Goal: Information Seeking & Learning: Learn about a topic

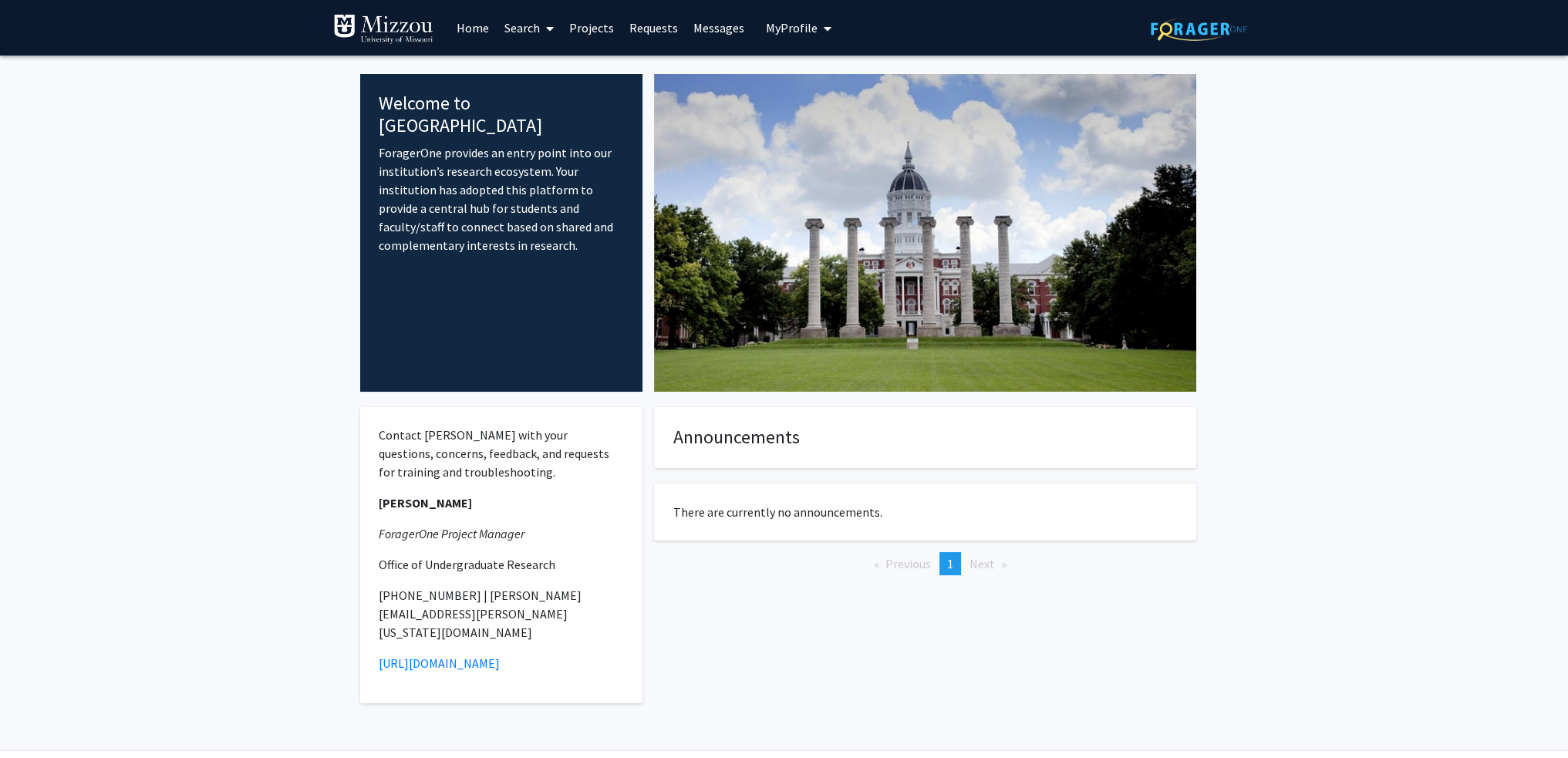
click at [802, 27] on span "My Profile" at bounding box center [791, 28] width 52 height 15
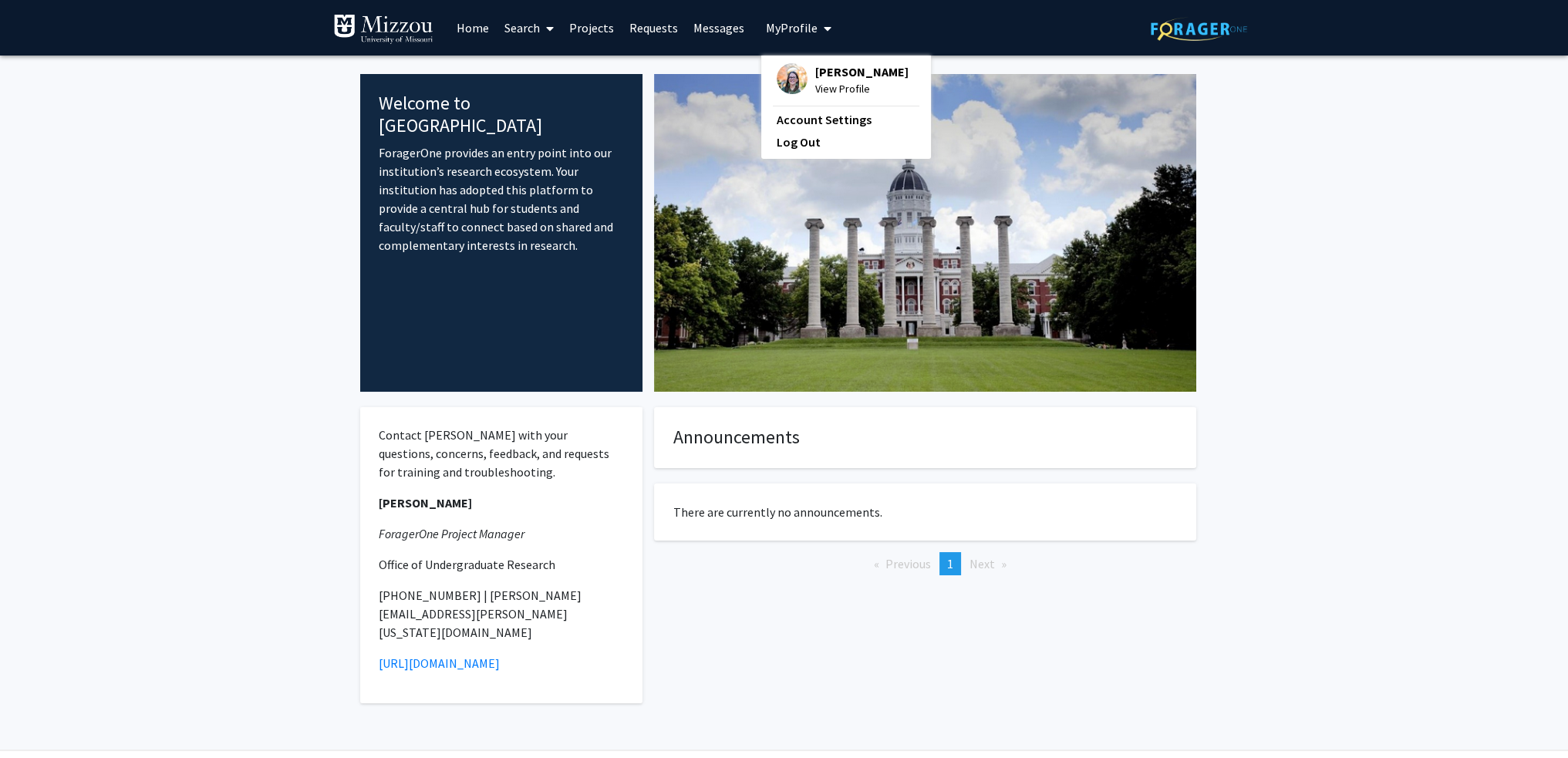
click at [806, 78] on div "[PERSON_NAME] View Profile" at bounding box center [843, 80] width 132 height 34
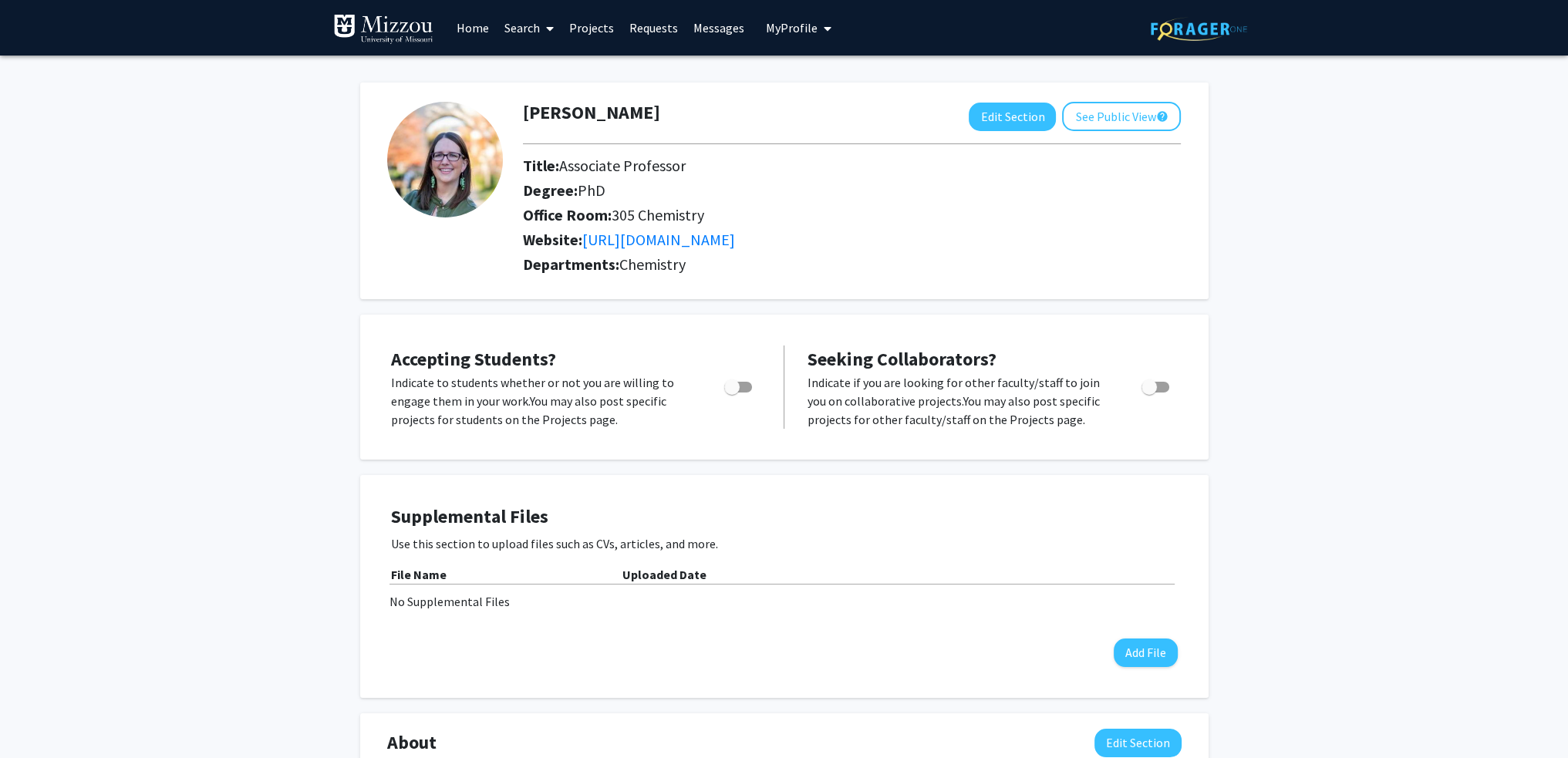
click at [464, 23] on link "Home" at bounding box center [473, 28] width 48 height 54
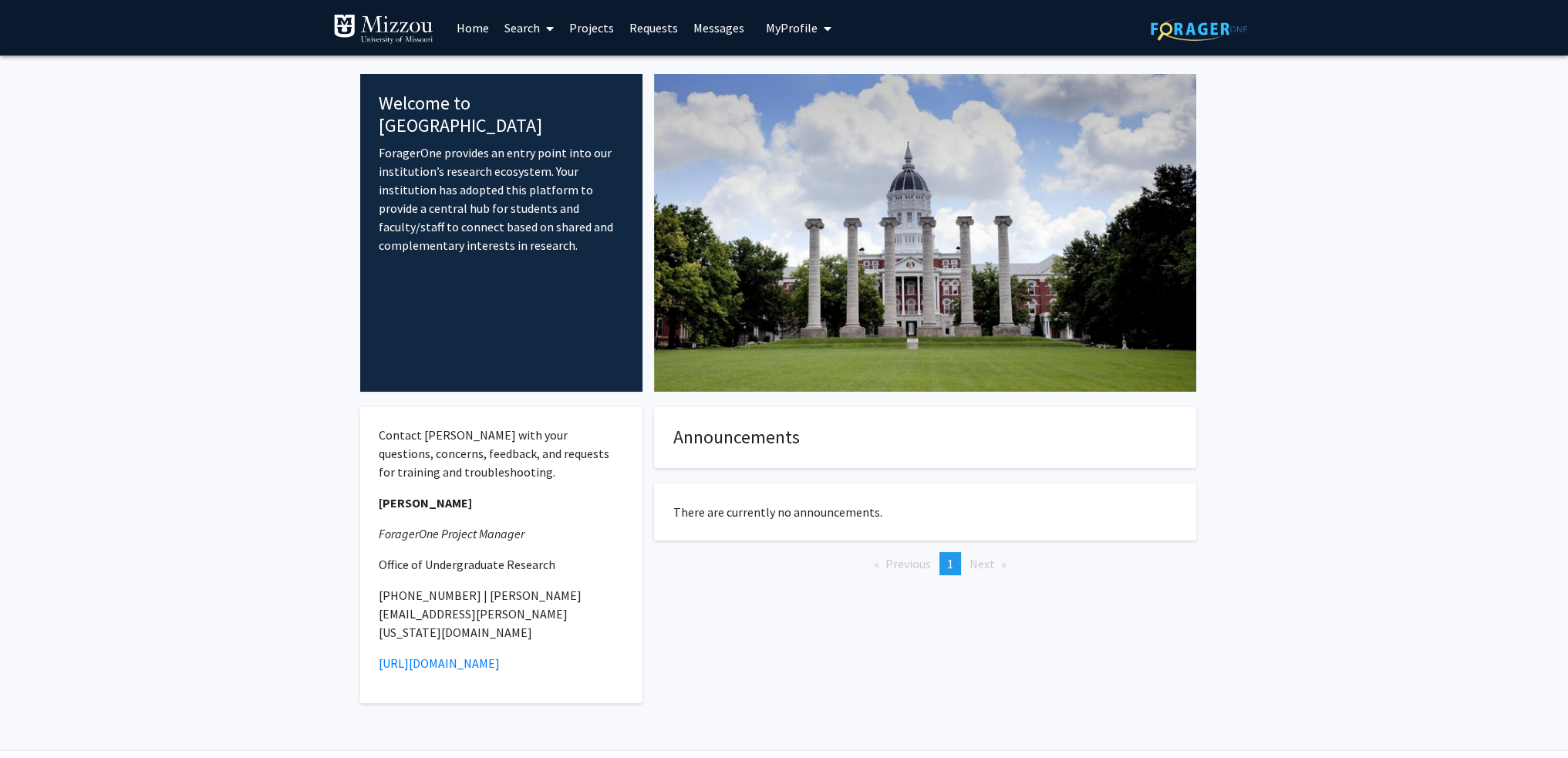
click at [533, 26] on link "Search" at bounding box center [529, 28] width 65 height 54
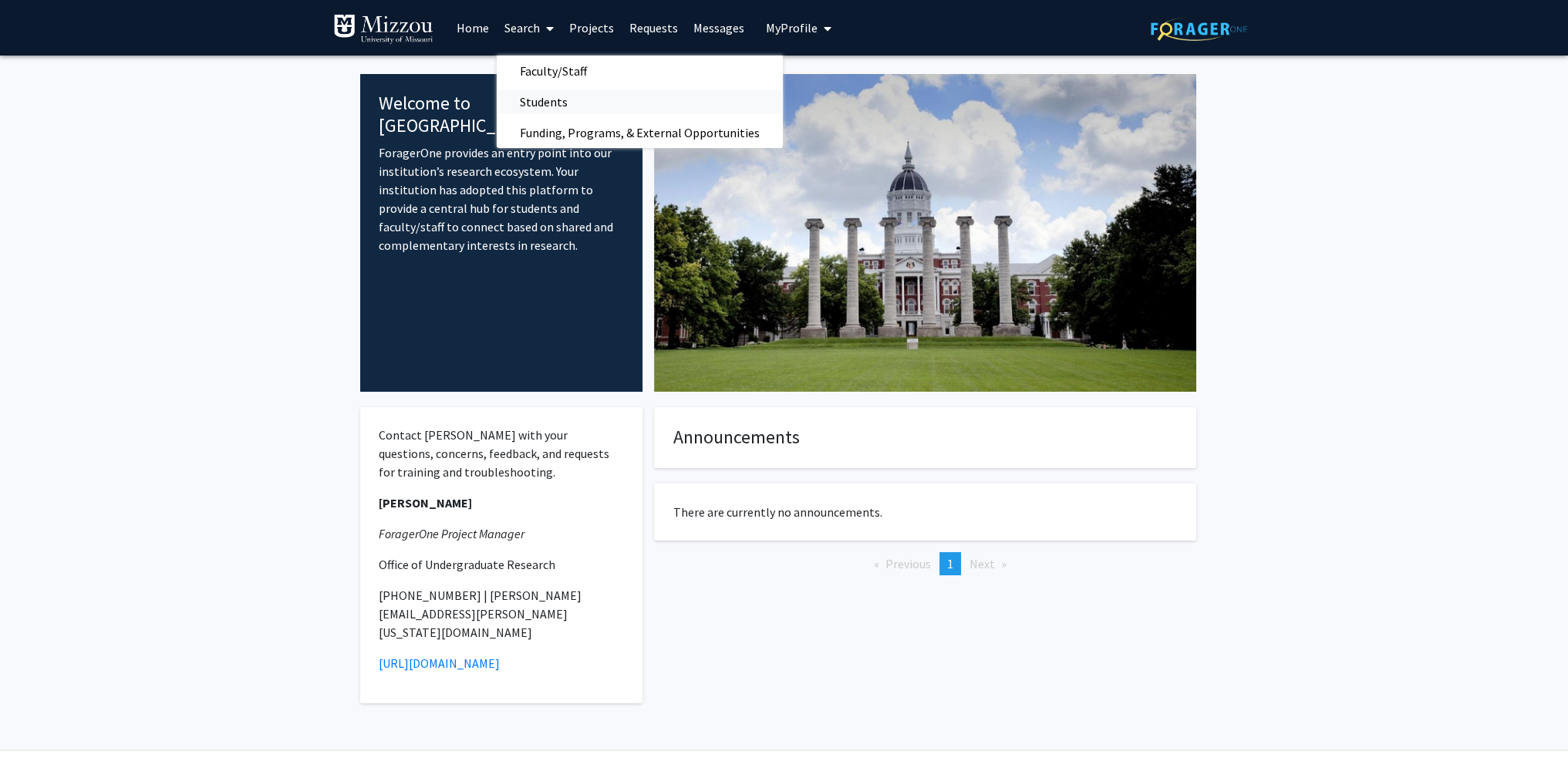
click at [547, 97] on span "Students" at bounding box center [544, 101] width 94 height 31
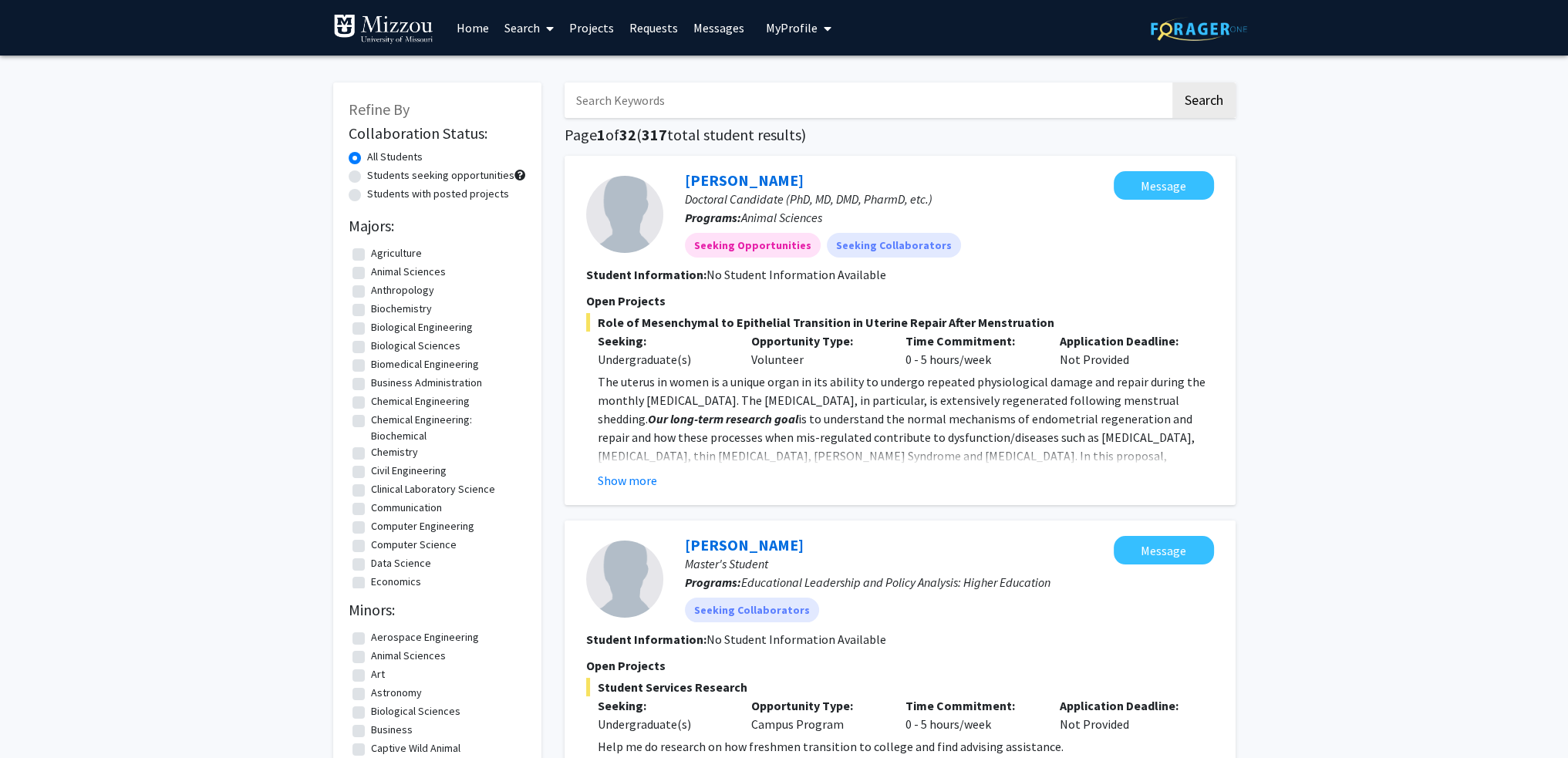
click at [515, 29] on link "Search" at bounding box center [529, 28] width 65 height 54
click at [529, 64] on span "Faculty/Staff" at bounding box center [553, 71] width 114 height 31
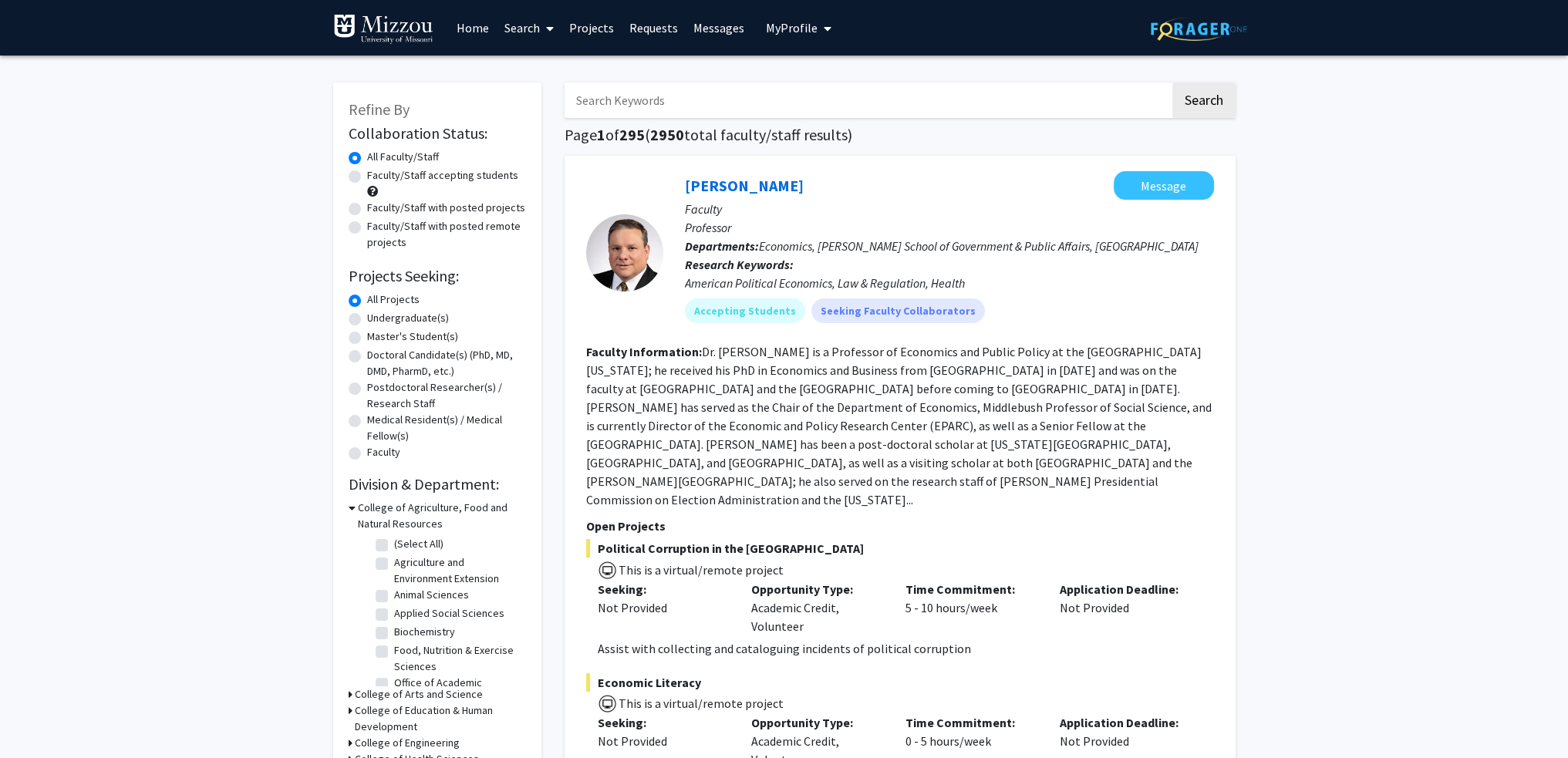
click at [641, 97] on input "Search Keywords" at bounding box center [868, 99] width 606 height 35
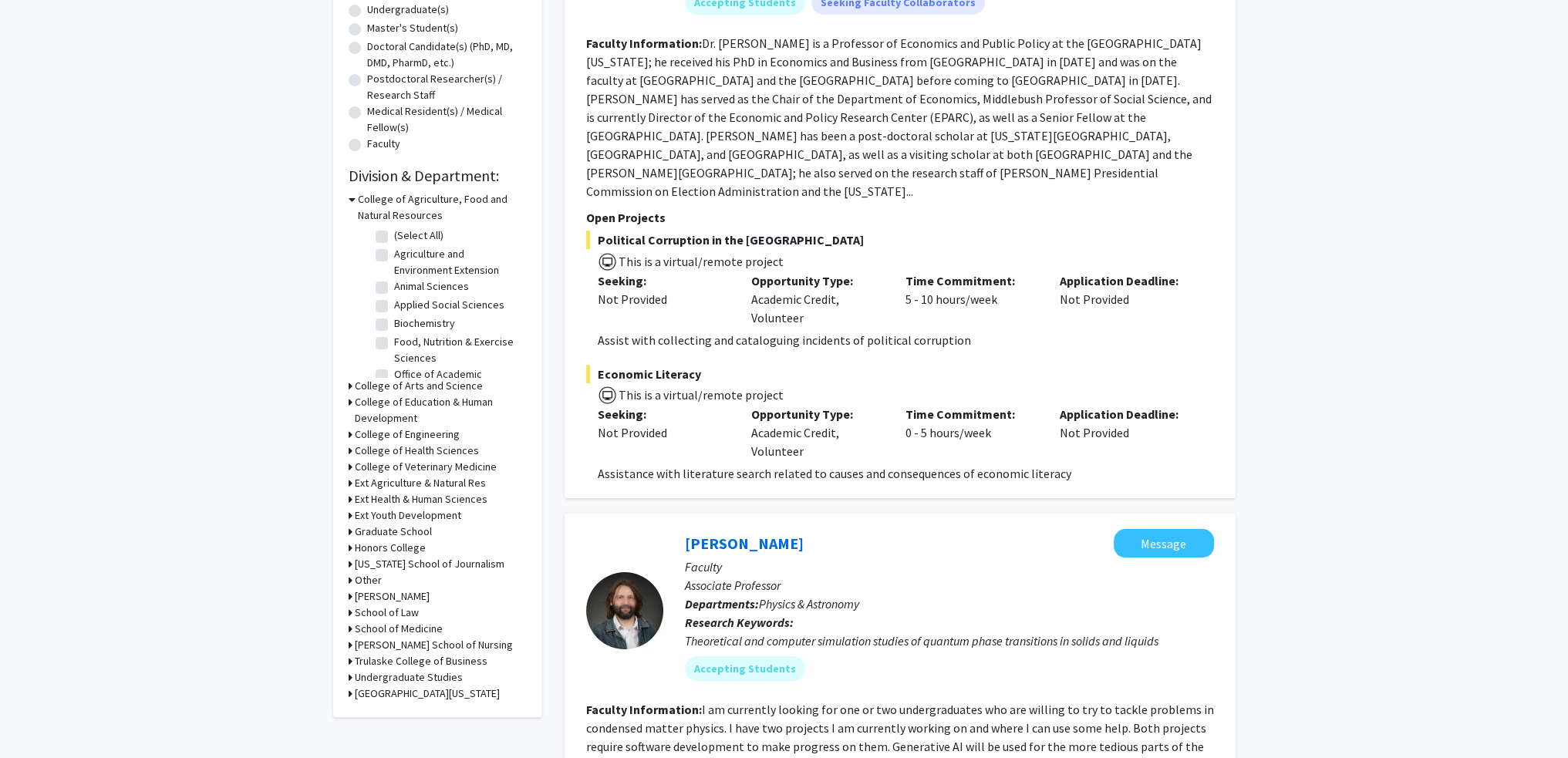
click at [366, 386] on h3 "College of Arts and Science" at bounding box center [419, 385] width 128 height 16
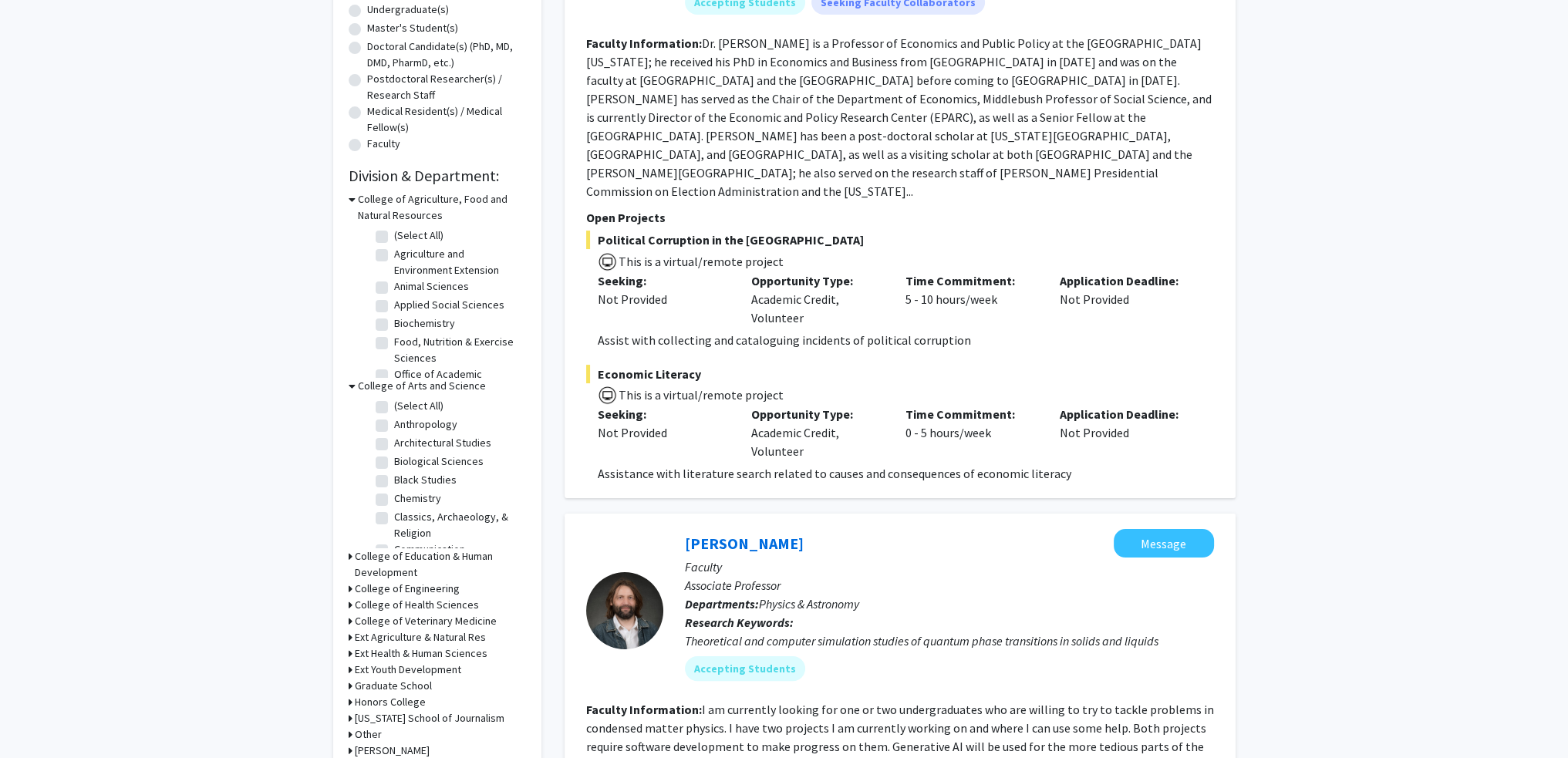
click at [394, 498] on label "Chemistry" at bounding box center [417, 498] width 47 height 16
click at [394, 498] on input "Chemistry" at bounding box center [398, 495] width 10 height 10
checkbox input "true"
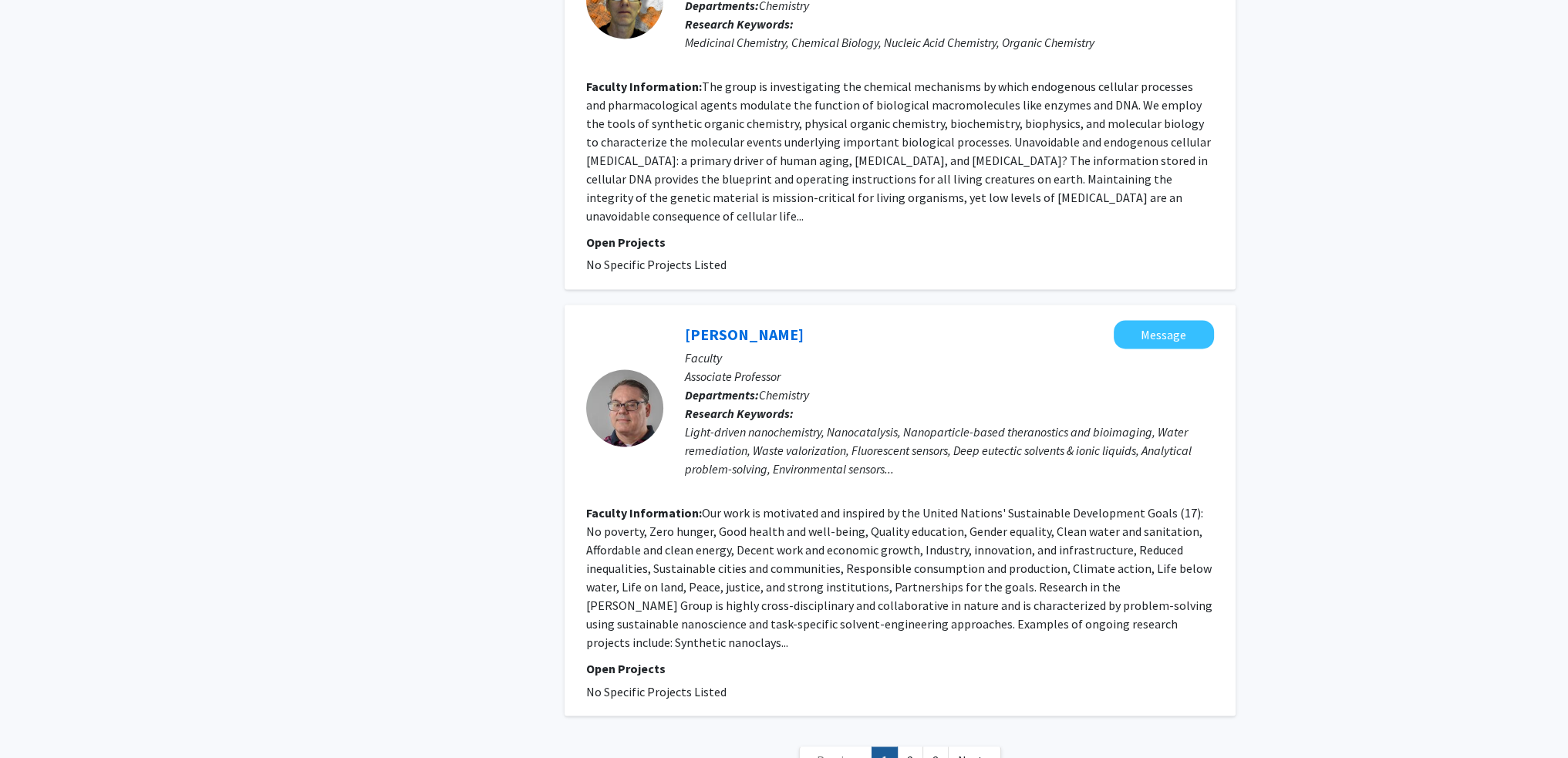
scroll to position [3294, 0]
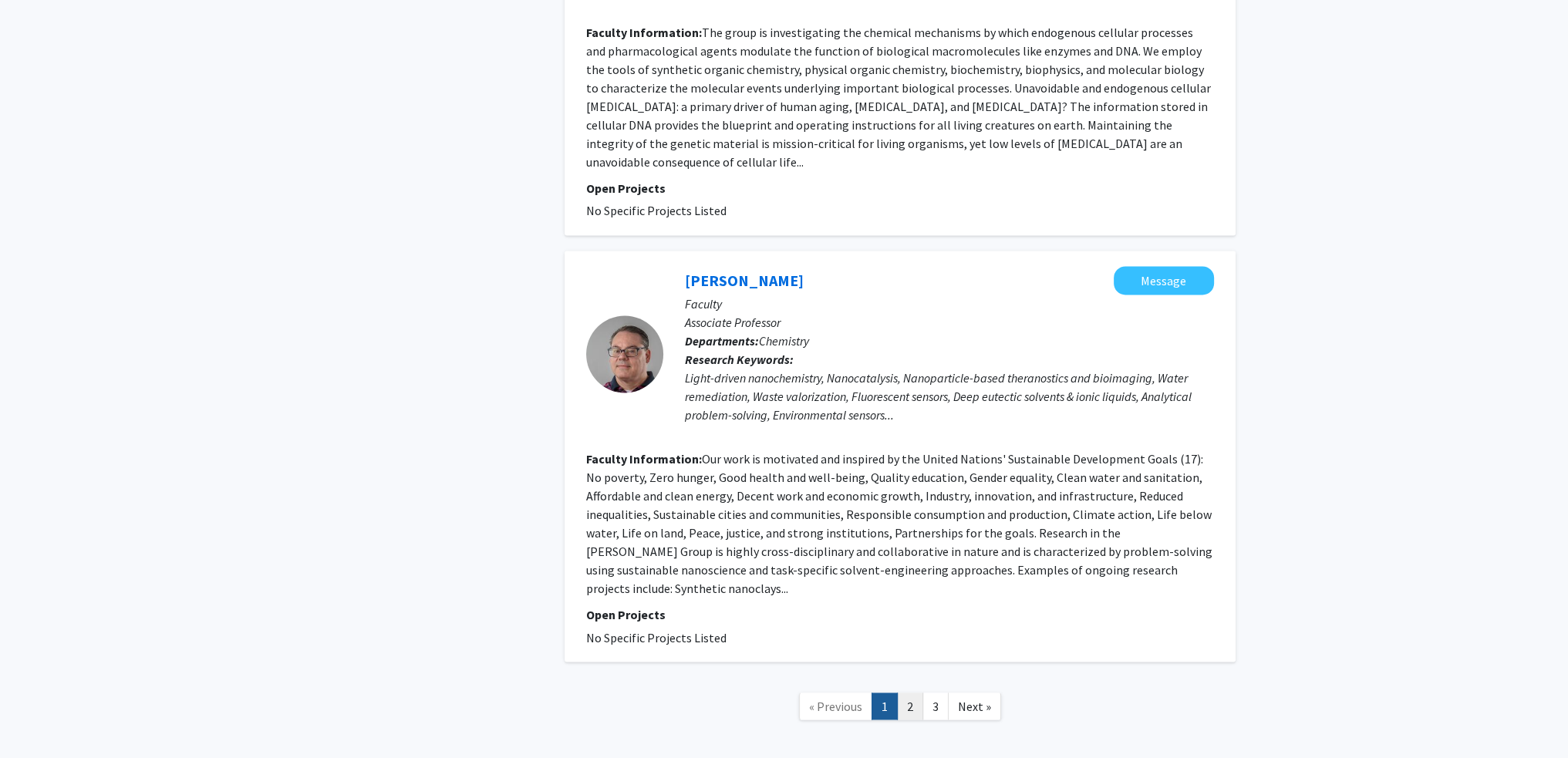
click at [833, 644] on link "2" at bounding box center [910, 706] width 26 height 27
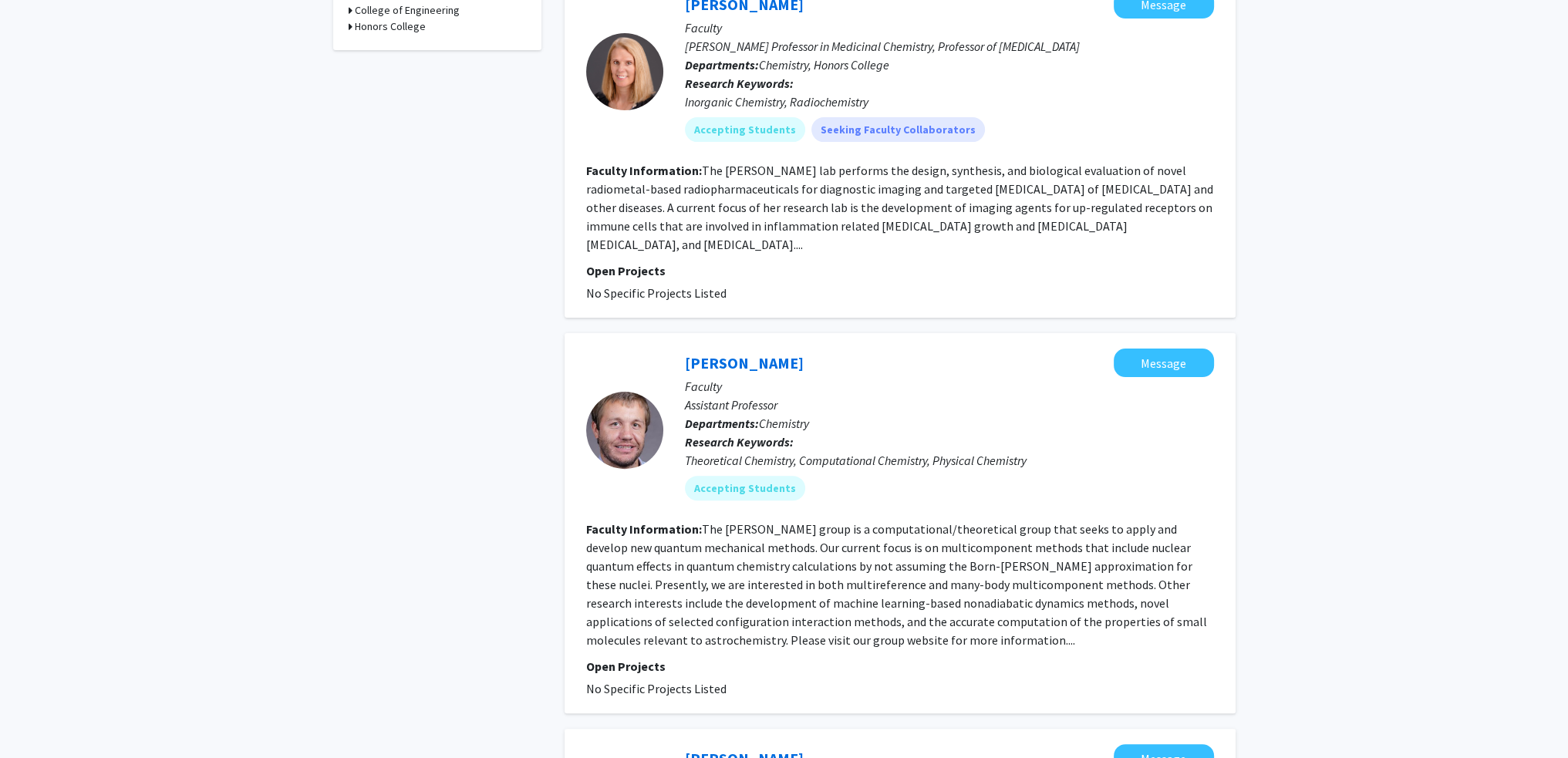
scroll to position [77, 0]
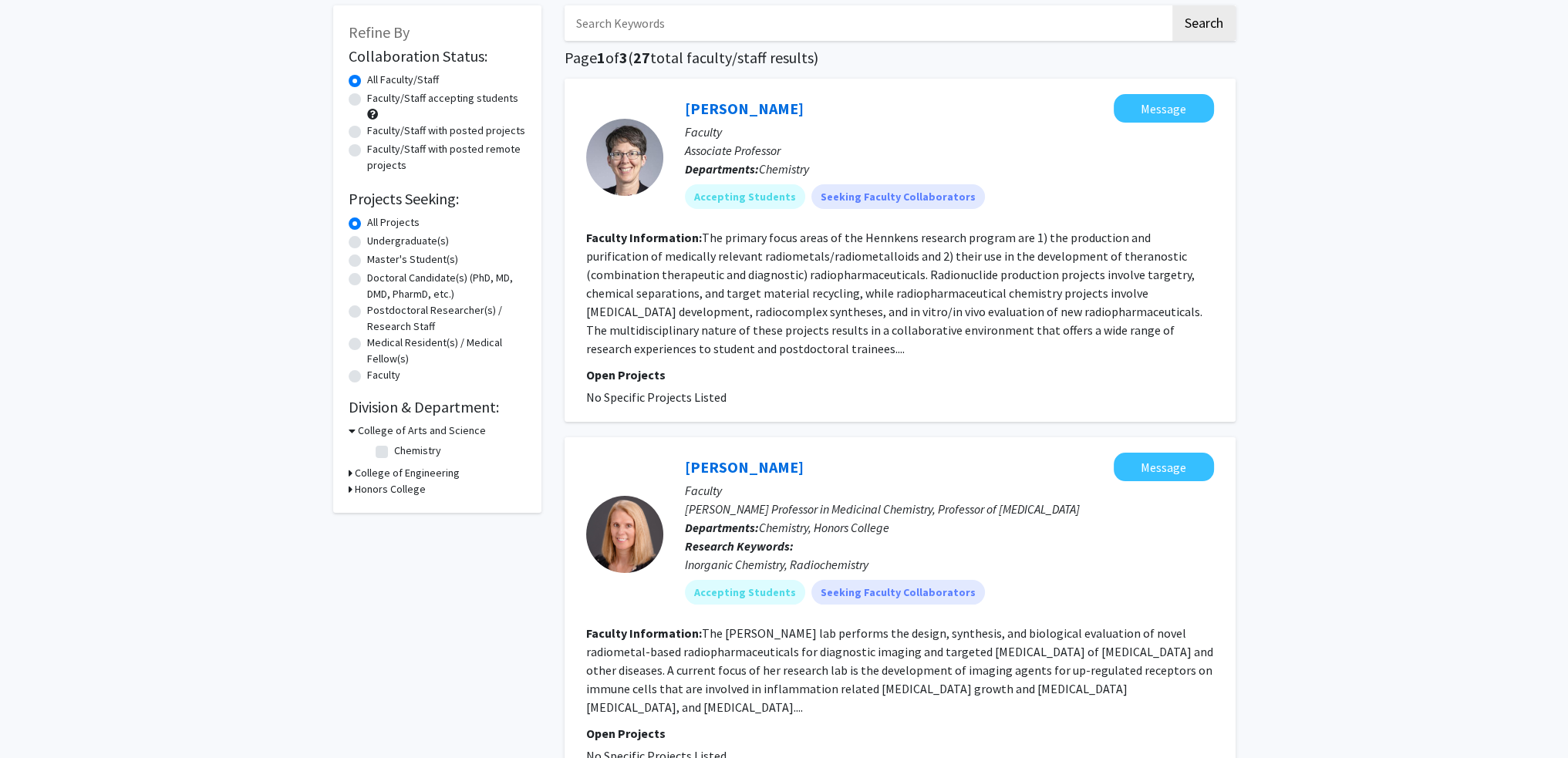
checkbox input "false"
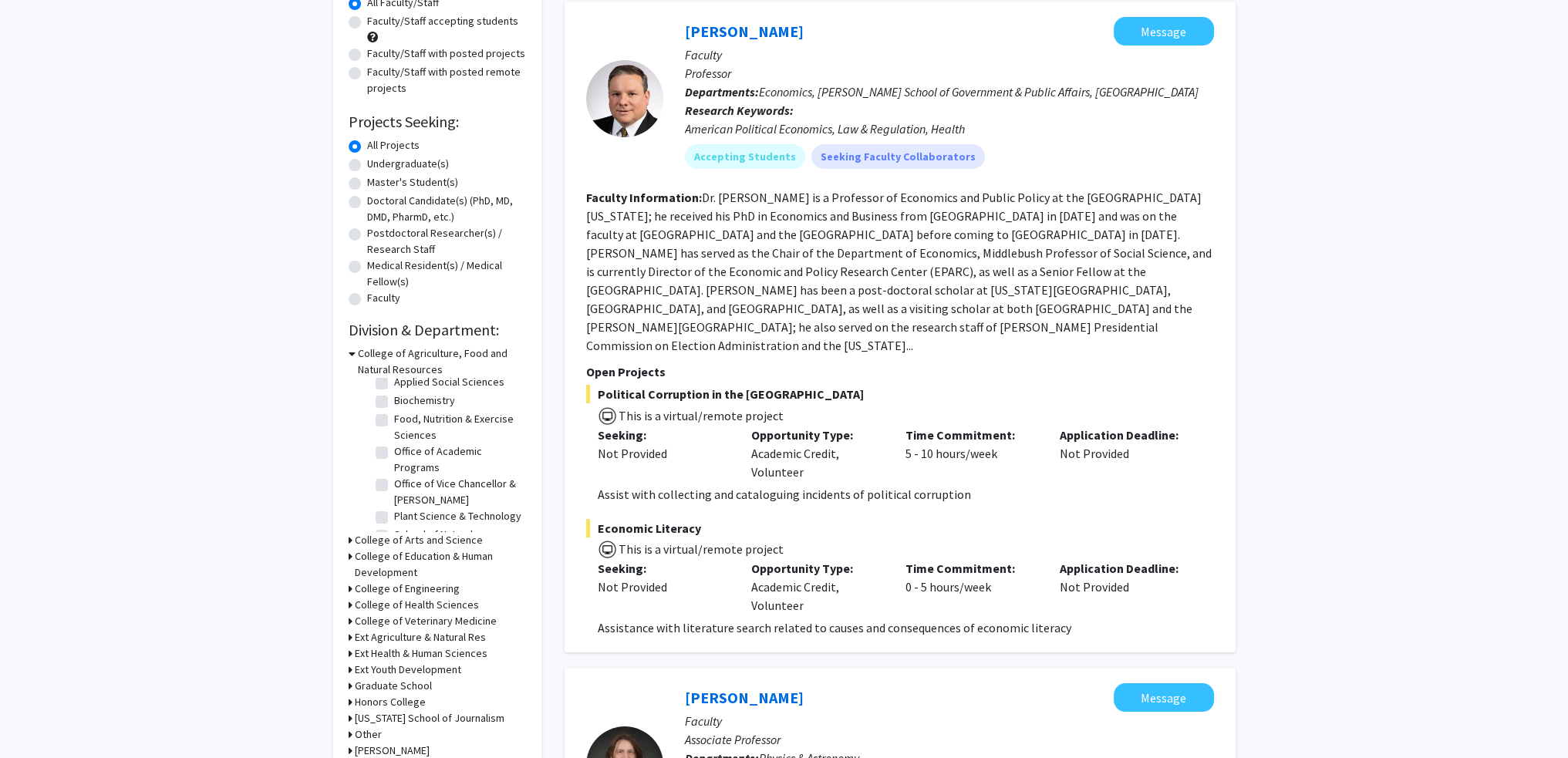
scroll to position [231, 0]
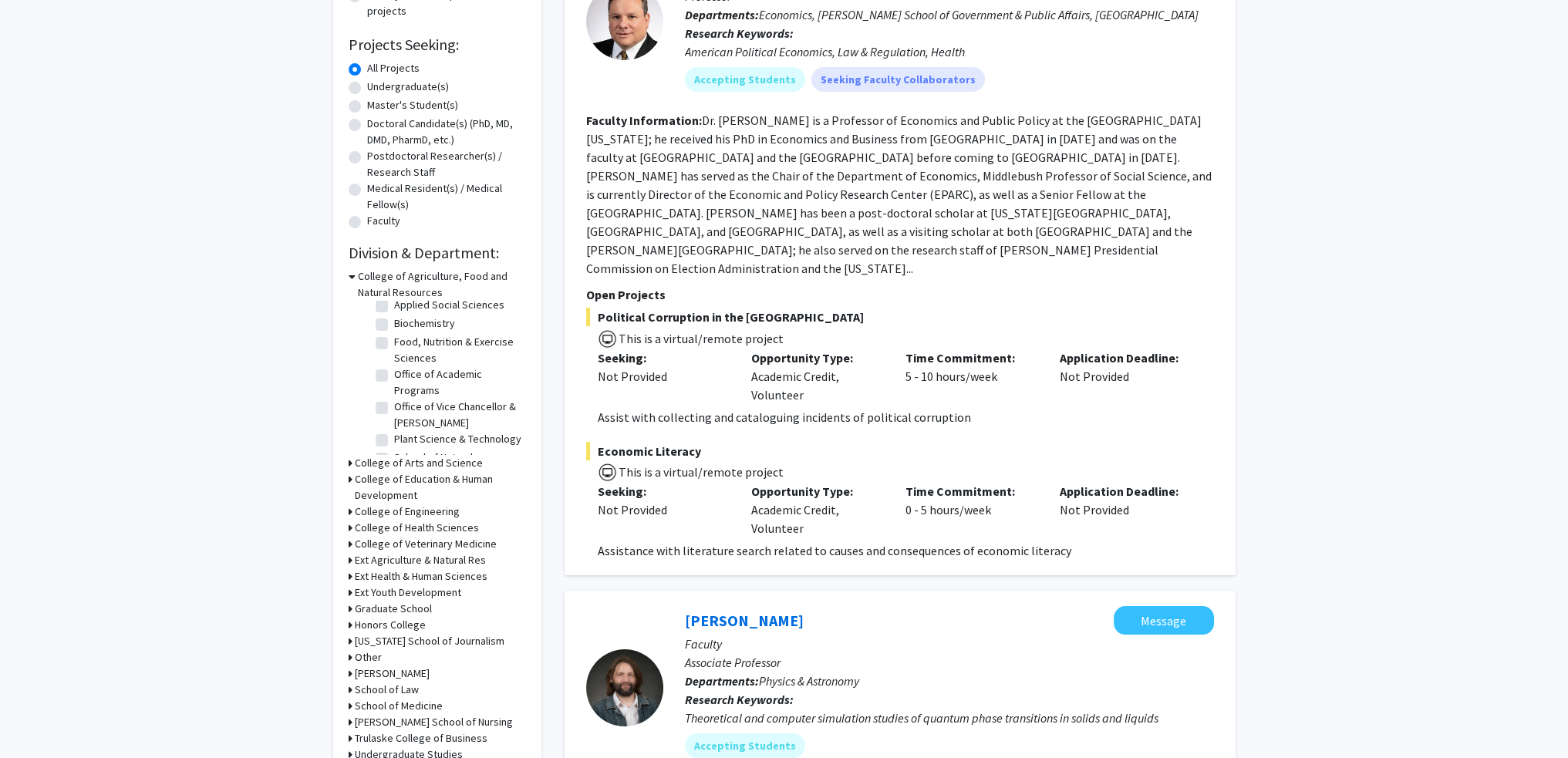
click at [381, 458] on h3 "College of Arts and Science" at bounding box center [419, 463] width 128 height 16
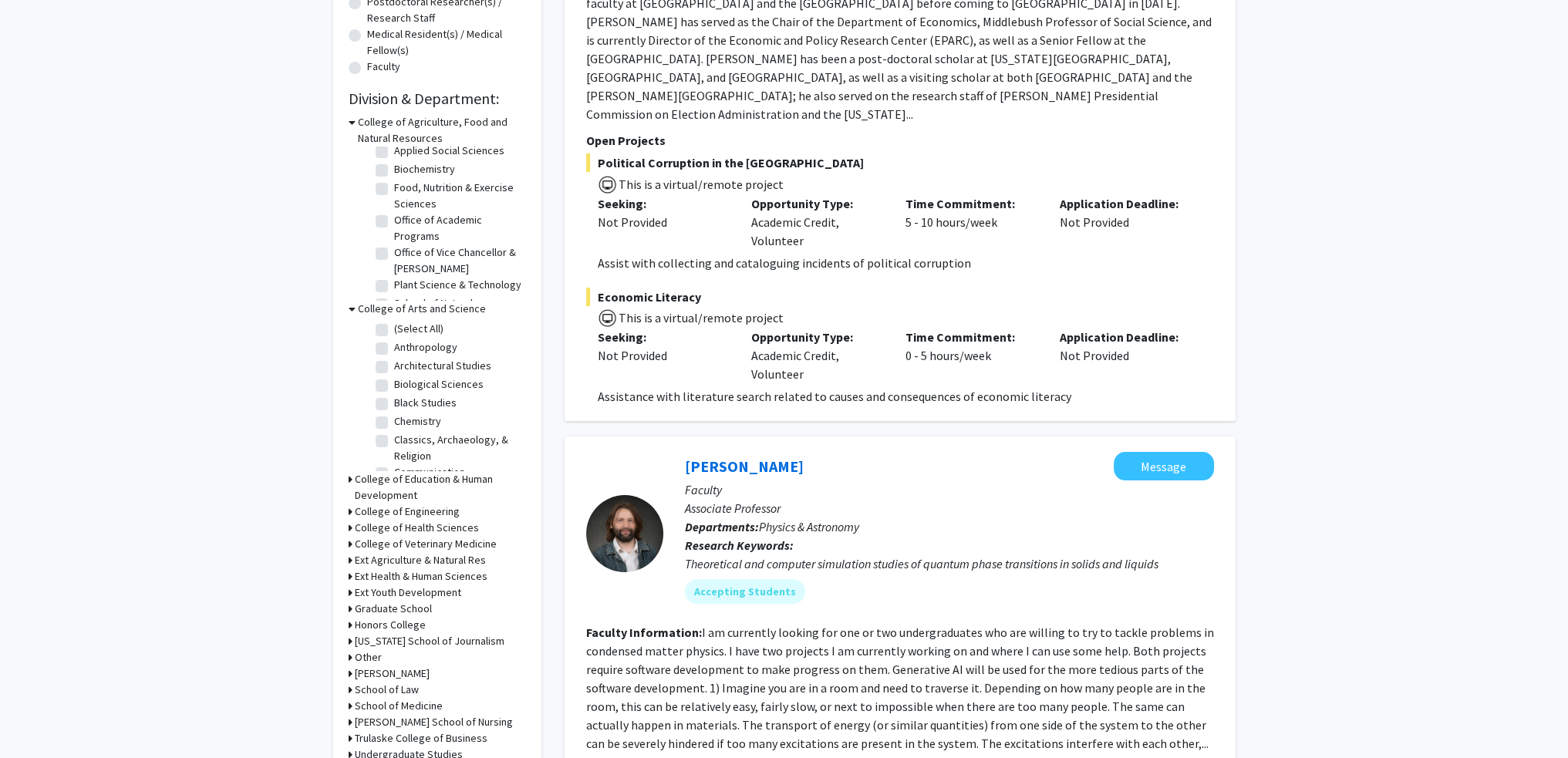
scroll to position [77, 0]
click at [394, 344] on label "Chemistry" at bounding box center [417, 344] width 47 height 16
click at [394, 344] on input "Chemistry" at bounding box center [398, 341] width 10 height 10
checkbox input "true"
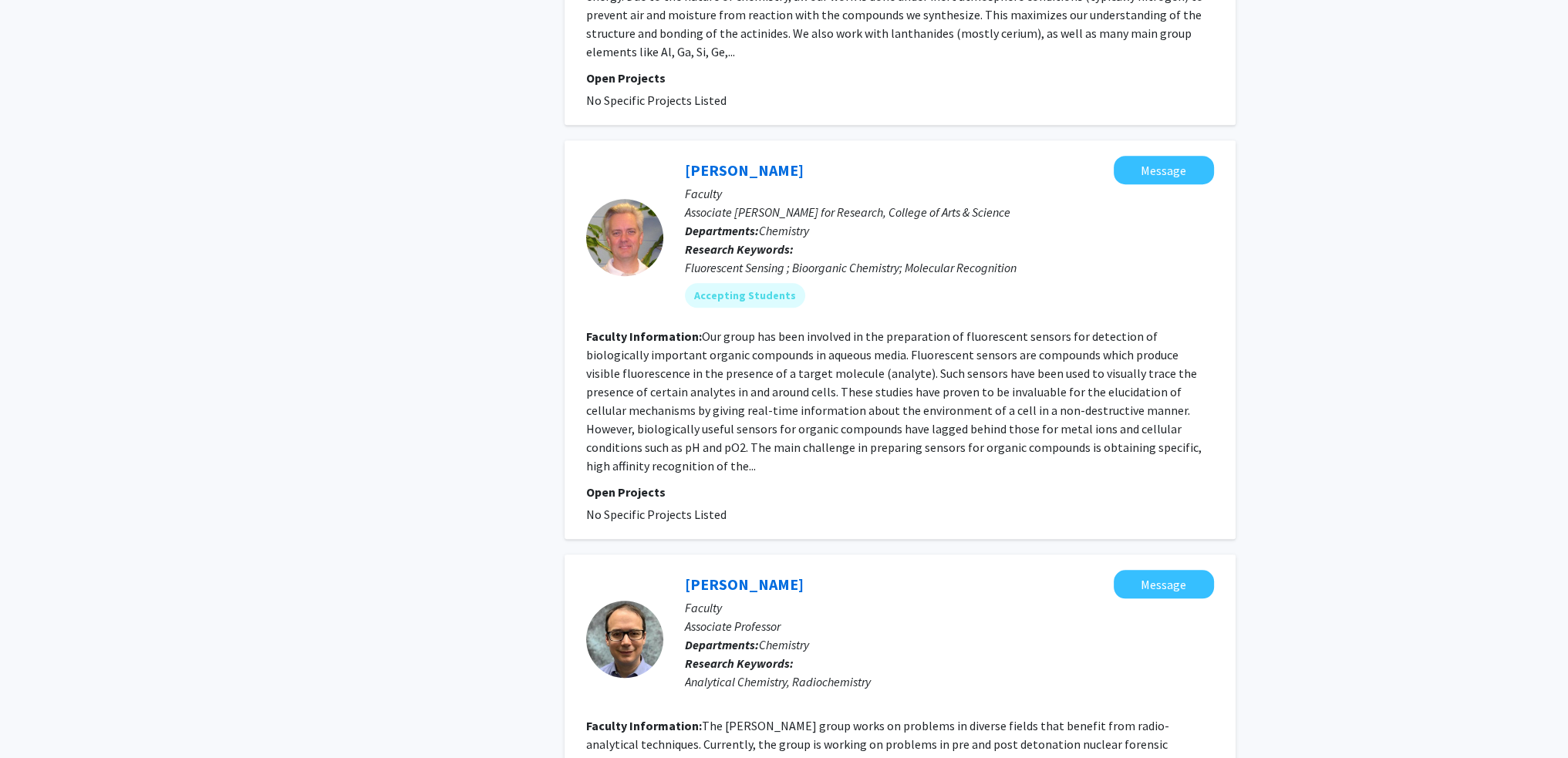
scroll to position [1465, 0]
